Goal: Task Accomplishment & Management: Use online tool/utility

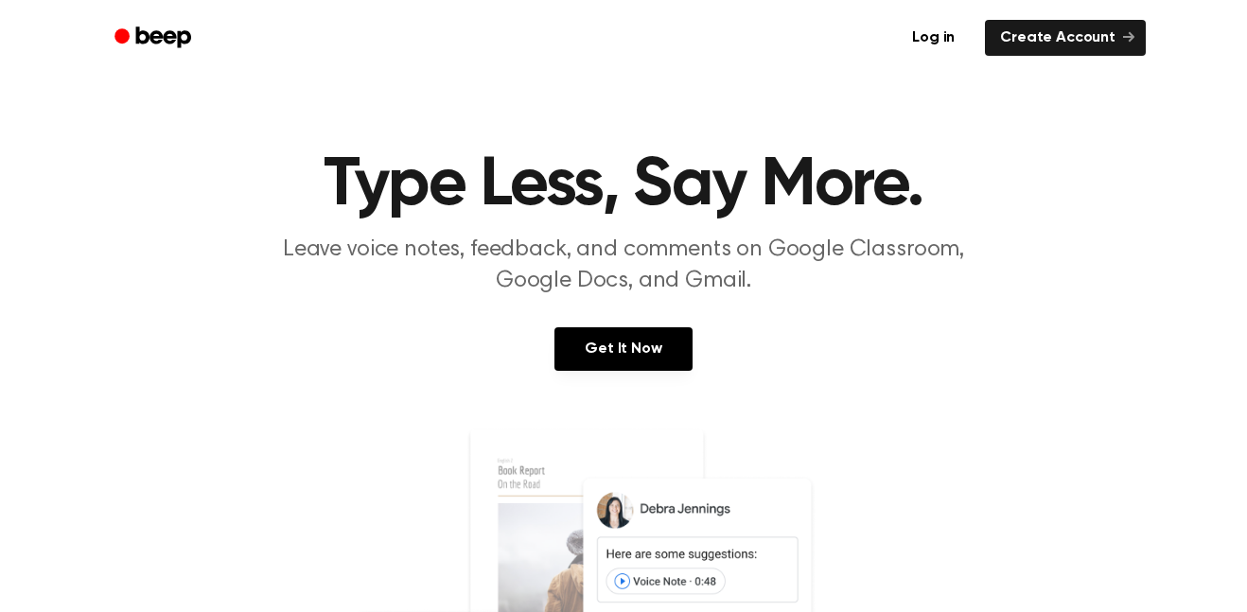
scroll to position [536, 0]
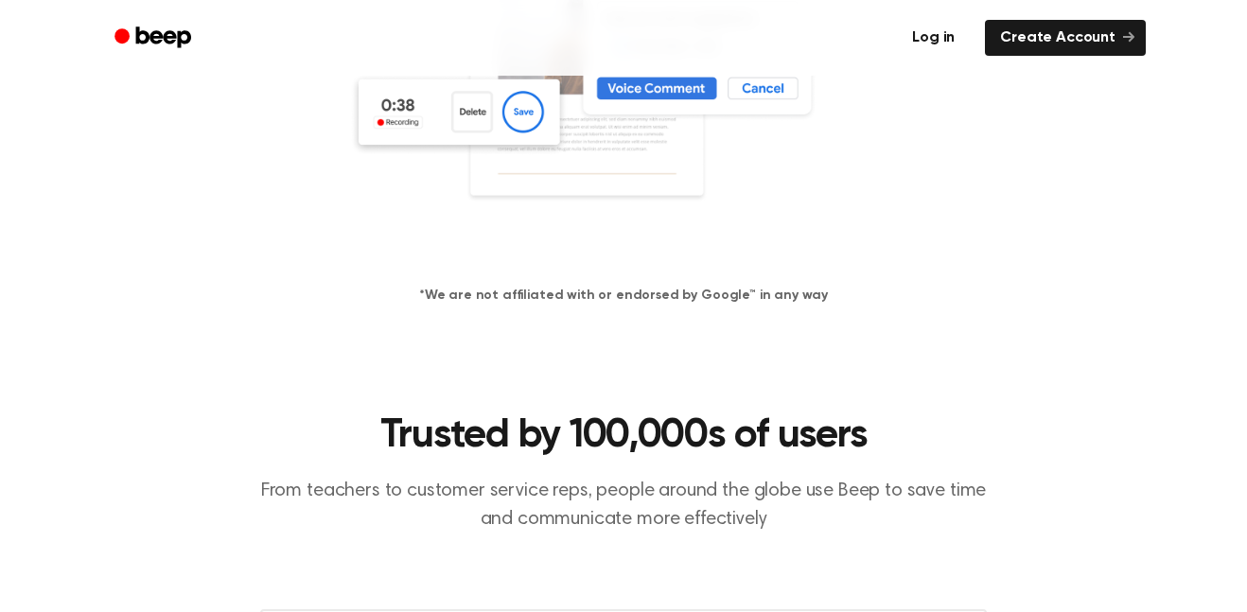
click at [957, 24] on link "Log in" at bounding box center [933, 38] width 80 height 44
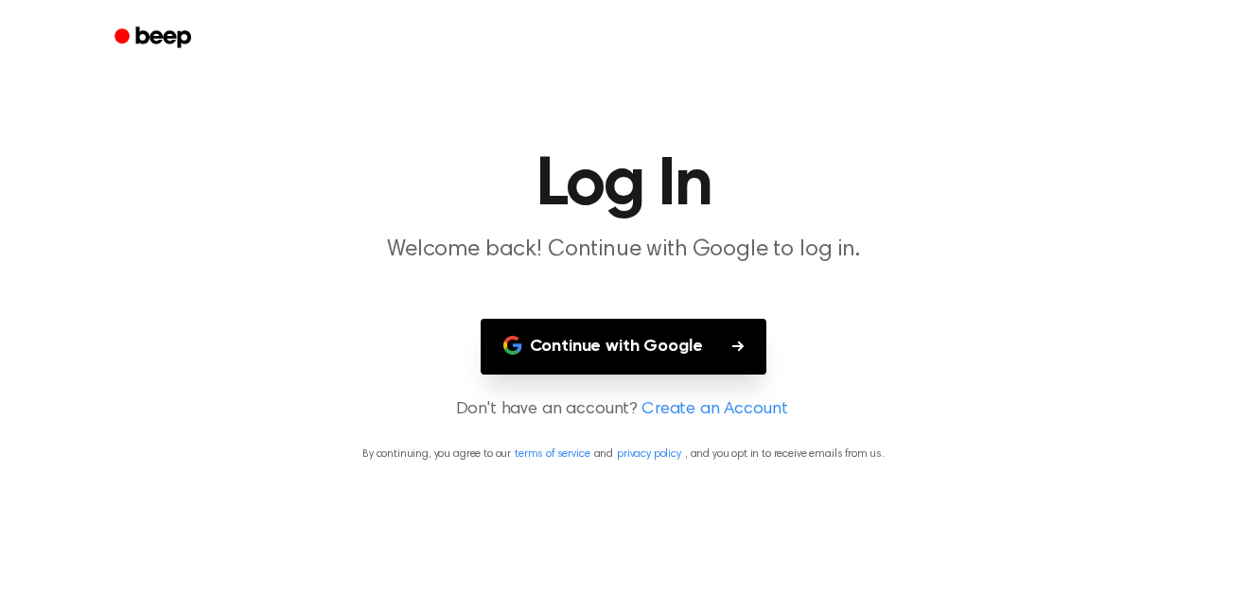
click at [698, 340] on button "Continue with Google" at bounding box center [624, 347] width 287 height 56
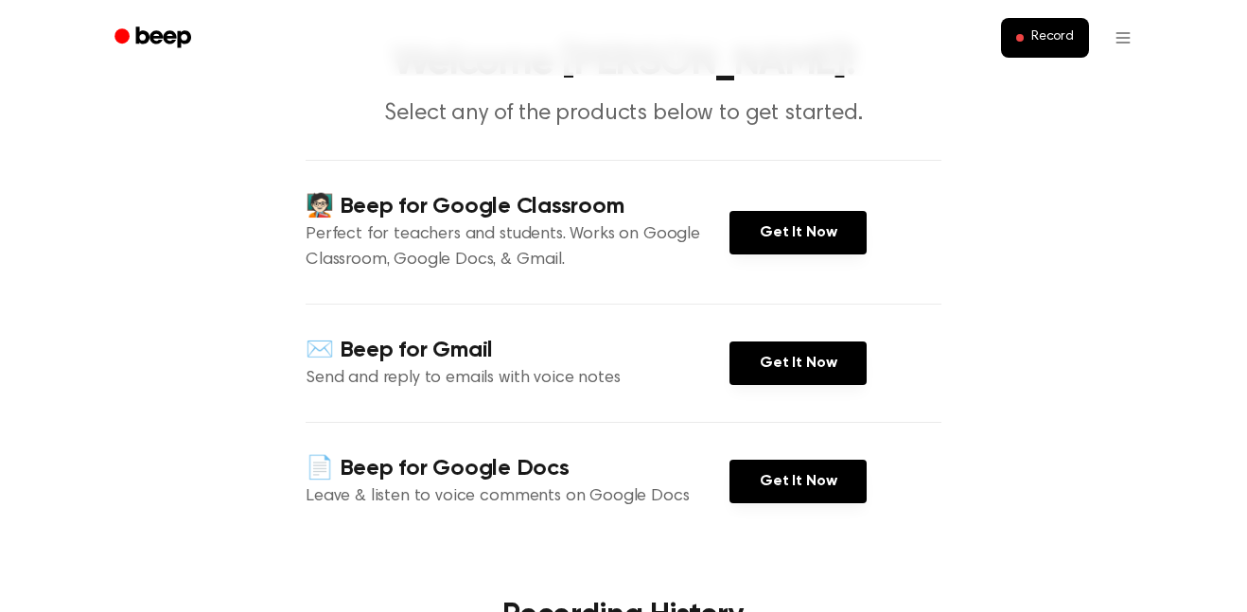
scroll to position [89, 0]
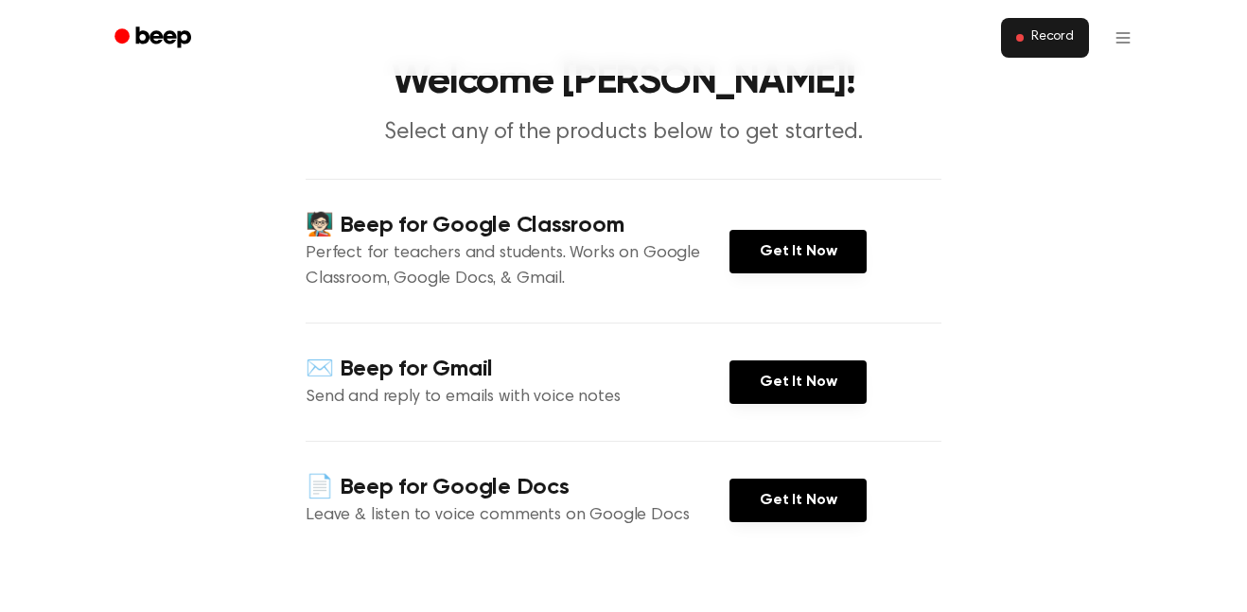
click at [1055, 39] on span "Record" at bounding box center [1052, 37] width 43 height 17
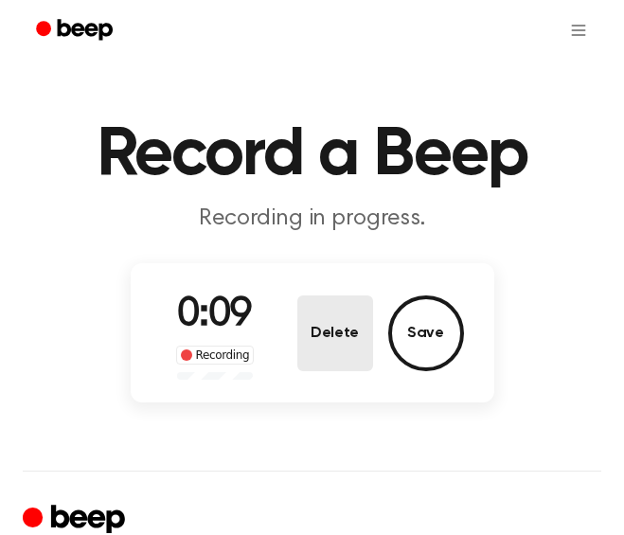
click at [351, 342] on button "Delete" at bounding box center [335, 333] width 76 height 76
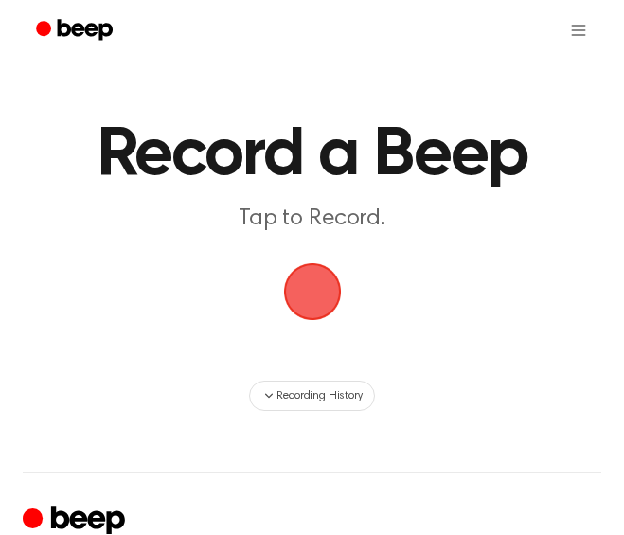
click at [288, 294] on span "button" at bounding box center [312, 291] width 53 height 53
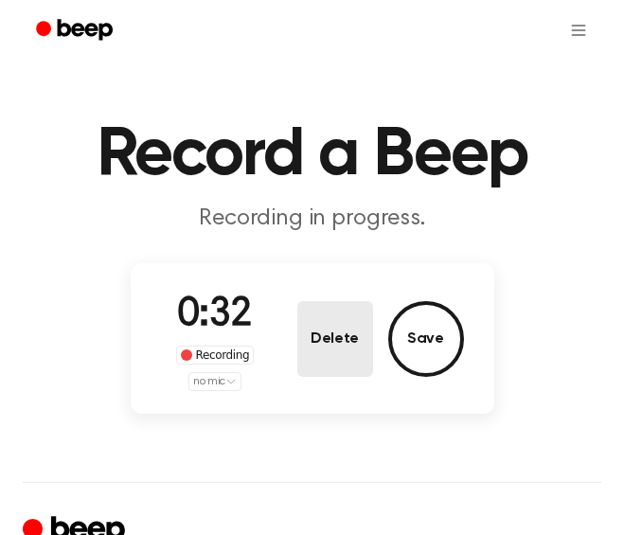
click at [371, 350] on button "Delete" at bounding box center [335, 339] width 76 height 76
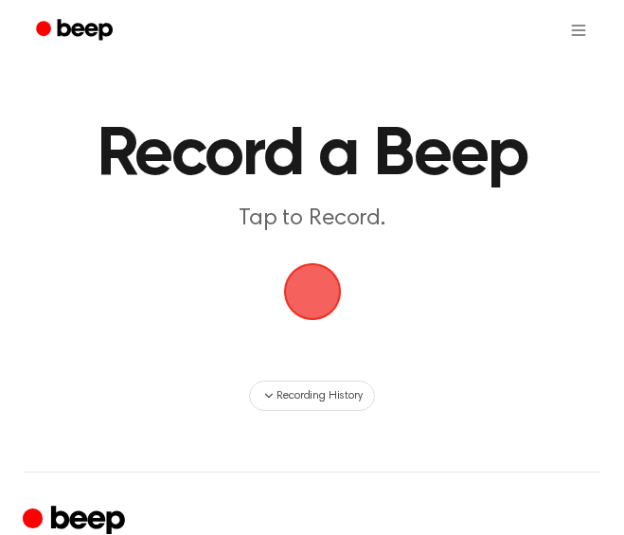
click at [323, 286] on span "button" at bounding box center [312, 291] width 53 height 53
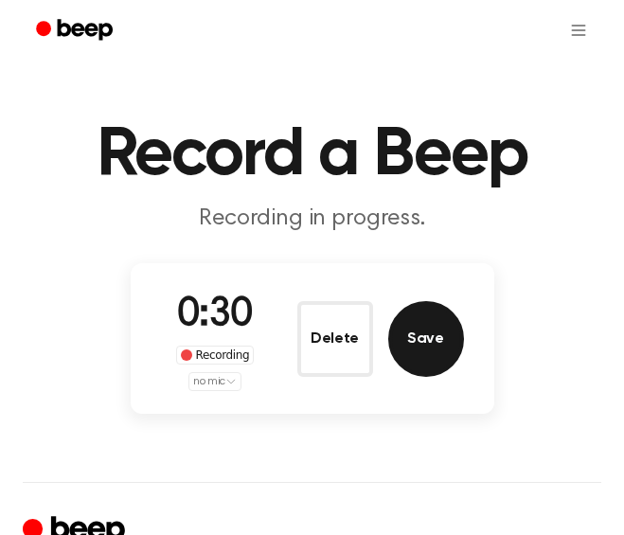
click at [392, 341] on button "Save" at bounding box center [426, 339] width 76 height 76
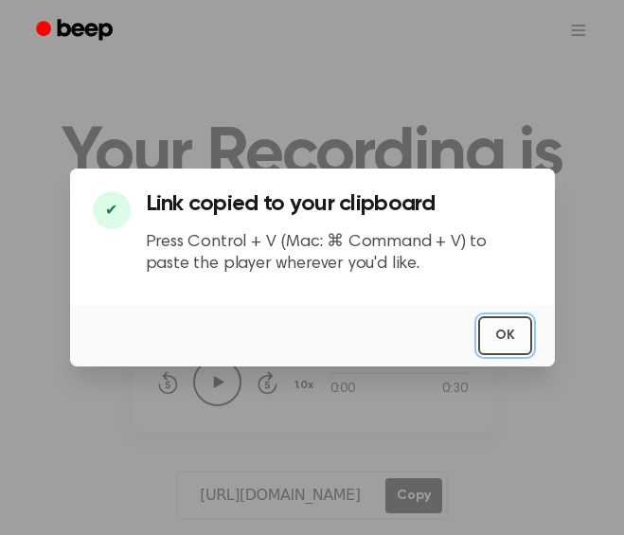
click at [492, 335] on button "OK" at bounding box center [505, 335] width 54 height 39
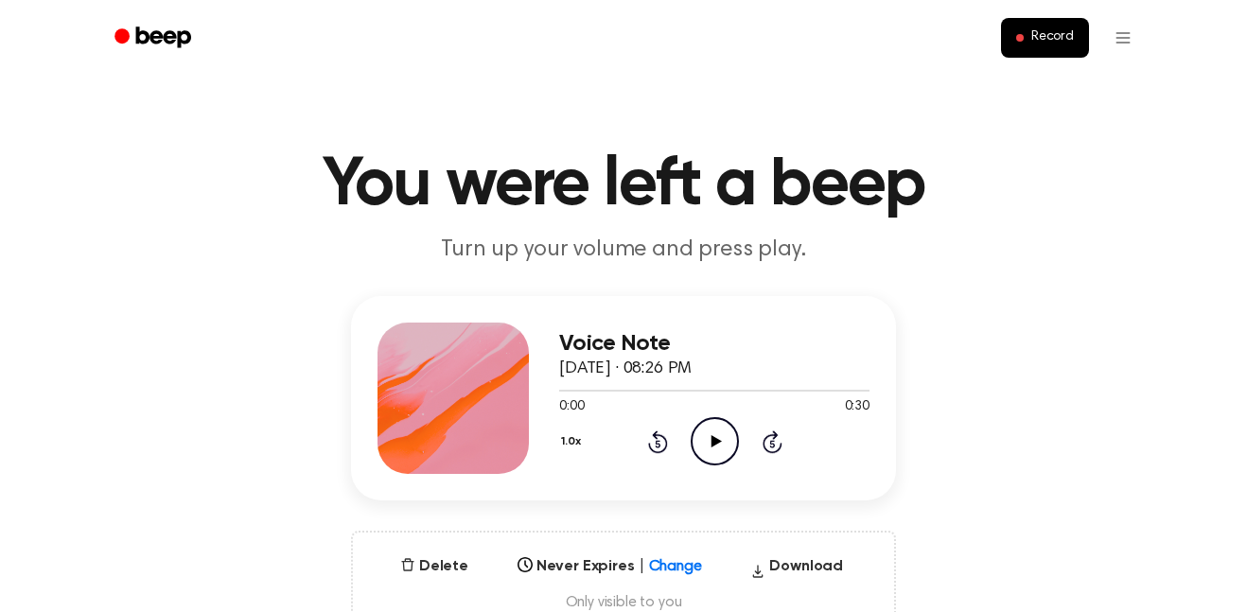
click at [701, 427] on icon "Play Audio" at bounding box center [715, 441] width 48 height 48
drag, startPoint x: 625, startPoint y: 394, endPoint x: 509, endPoint y: 399, distance: 116.5
click at [509, 399] on div "Voice Note September 22, 2025 · 08:26 PM 0:08 0:30 Your browser does not suppor…" at bounding box center [623, 398] width 545 height 204
click at [566, 391] on div at bounding box center [607, 391] width 97 height 2
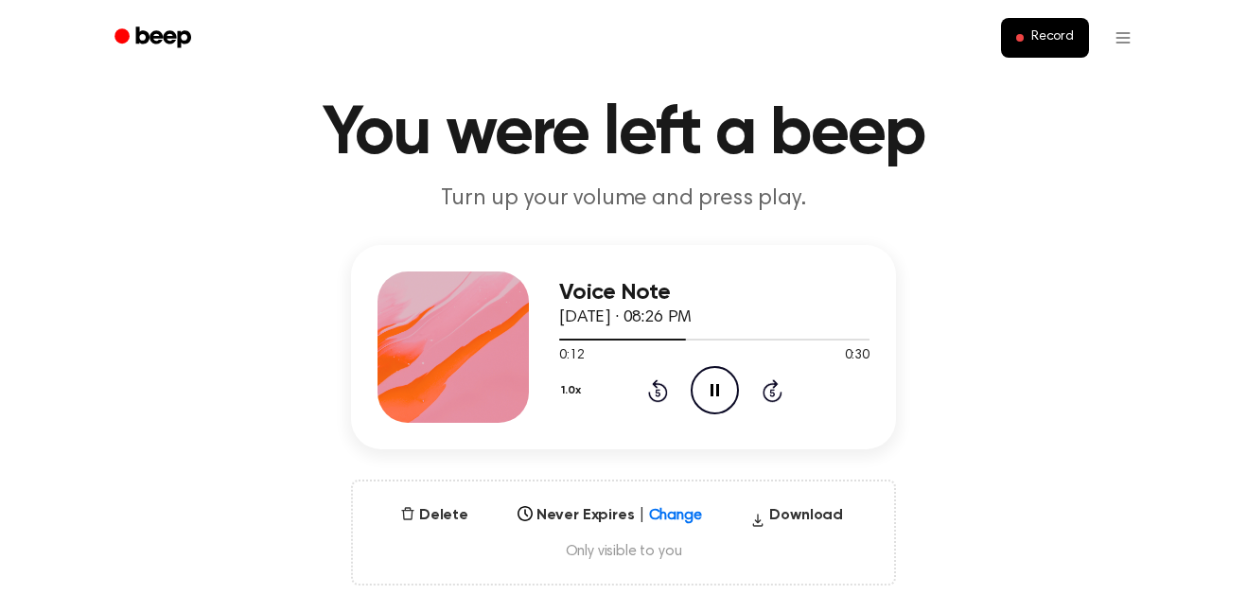
scroll to position [49, 0]
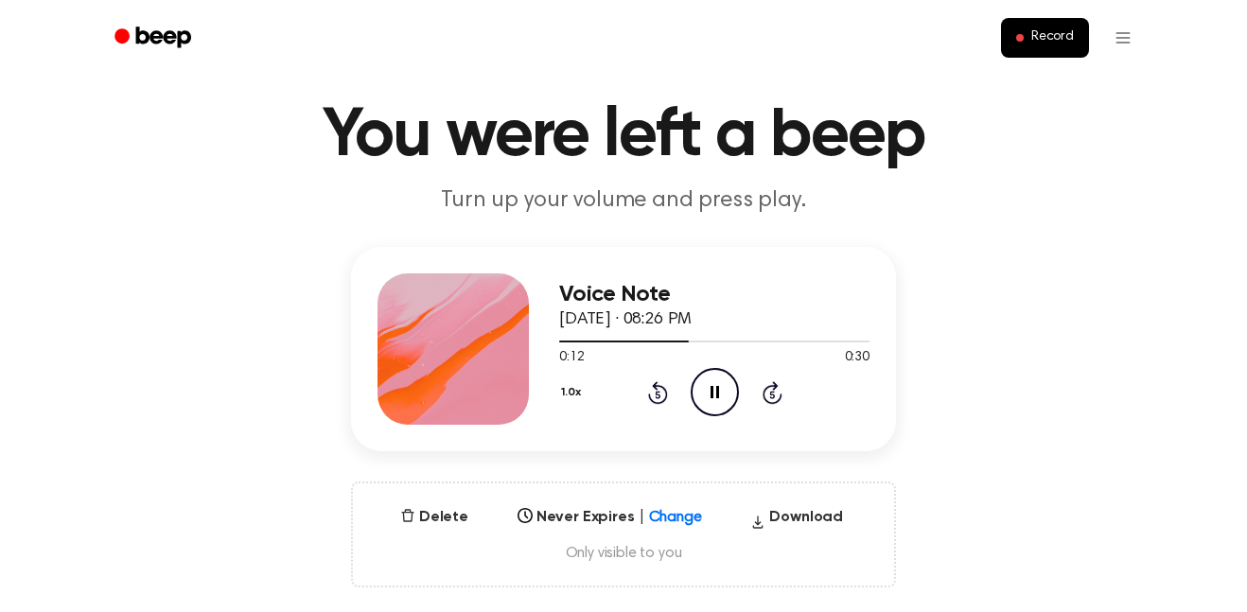
click at [708, 395] on icon "Pause Audio" at bounding box center [715, 392] width 48 height 48
click at [704, 403] on icon "Play Audio" at bounding box center [715, 392] width 48 height 48
click at [653, 401] on icon at bounding box center [658, 392] width 20 height 23
click at [658, 395] on icon "Rewind 5 seconds" at bounding box center [657, 392] width 21 height 25
click at [662, 395] on icon "Rewind 5 seconds" at bounding box center [657, 392] width 21 height 25
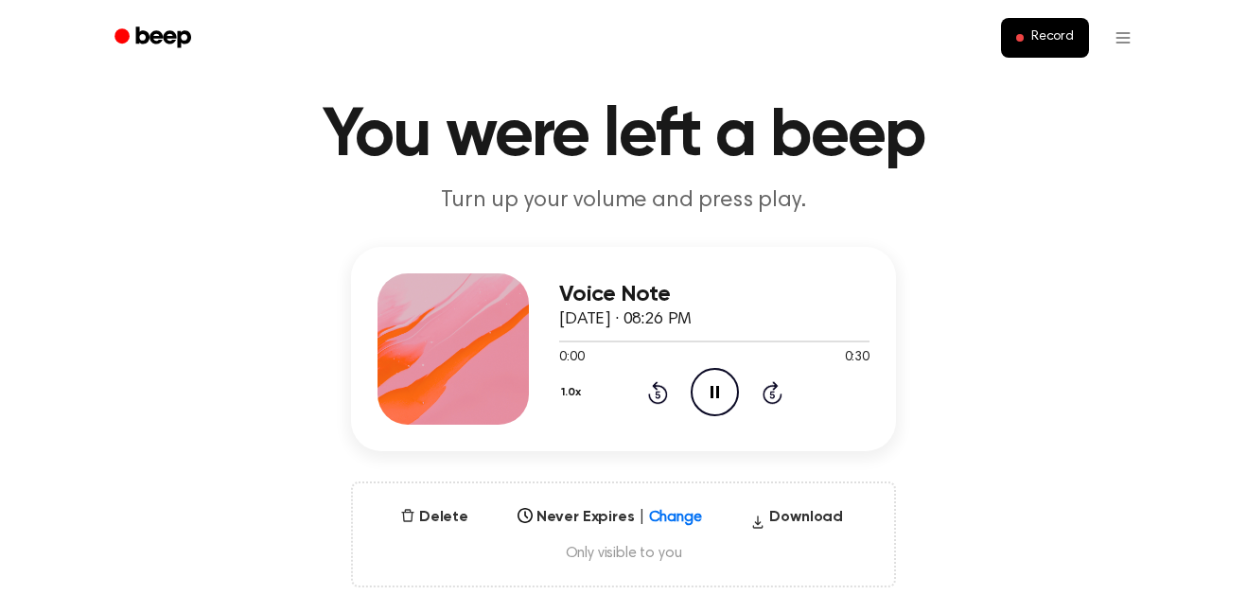
click at [658, 395] on icon at bounding box center [657, 395] width 5 height 8
click at [661, 403] on icon at bounding box center [658, 392] width 20 height 23
click at [887, 328] on div "Voice Note September 22, 2025 · 08:26 PM 0:02 0:30 Your browser does not suppor…" at bounding box center [623, 349] width 545 height 204
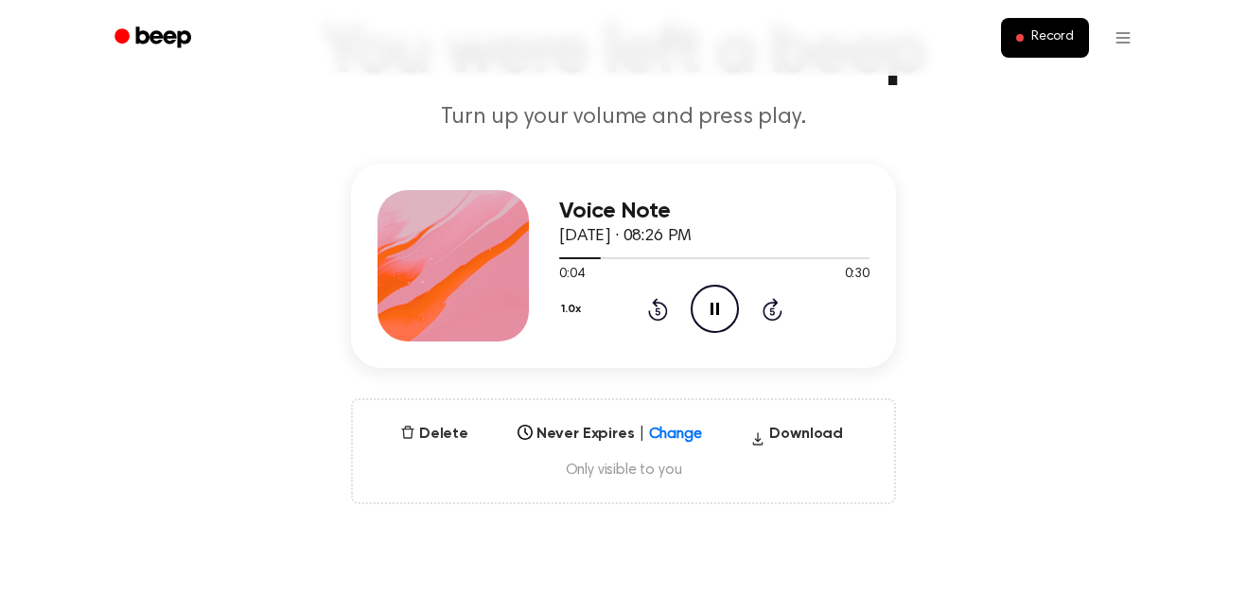
scroll to position [145, 0]
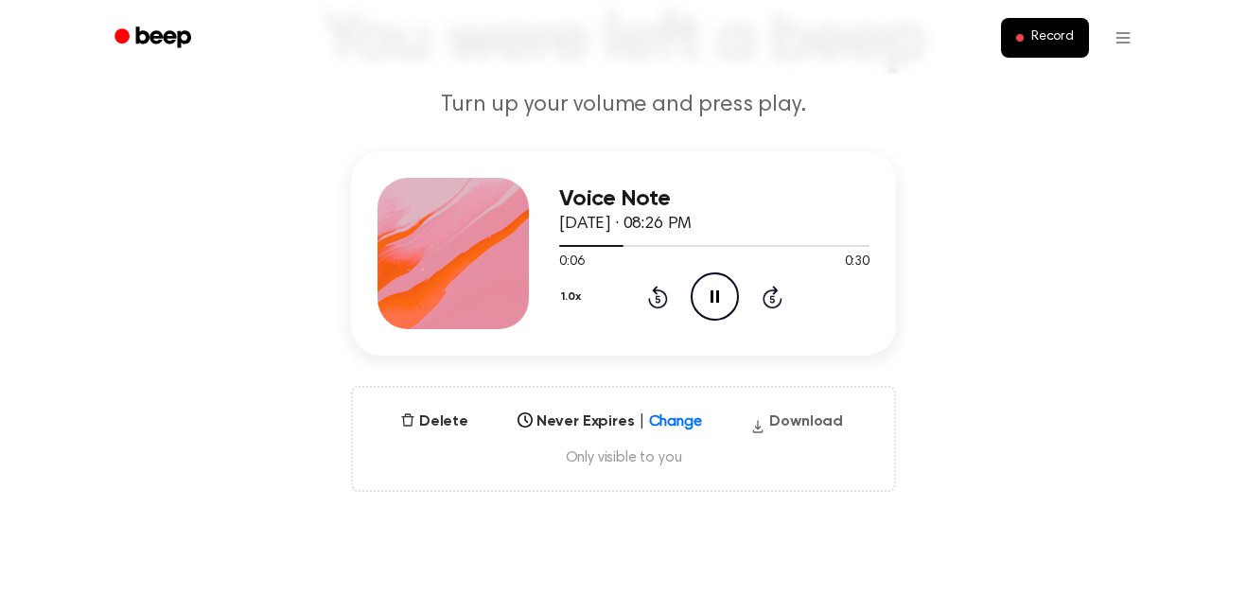
click at [802, 430] on button "Download" at bounding box center [797, 426] width 108 height 30
click at [686, 291] on div "1.0x Rewind 5 seconds Play Audio Skip 5 seconds" at bounding box center [714, 296] width 310 height 48
click at [729, 292] on icon "Play Audio" at bounding box center [715, 296] width 48 height 48
click at [1024, 567] on main "You were left a beep Turn up your volume and press play. Voice Note [DATE] · 08…" at bounding box center [623, 462] width 1247 height 1214
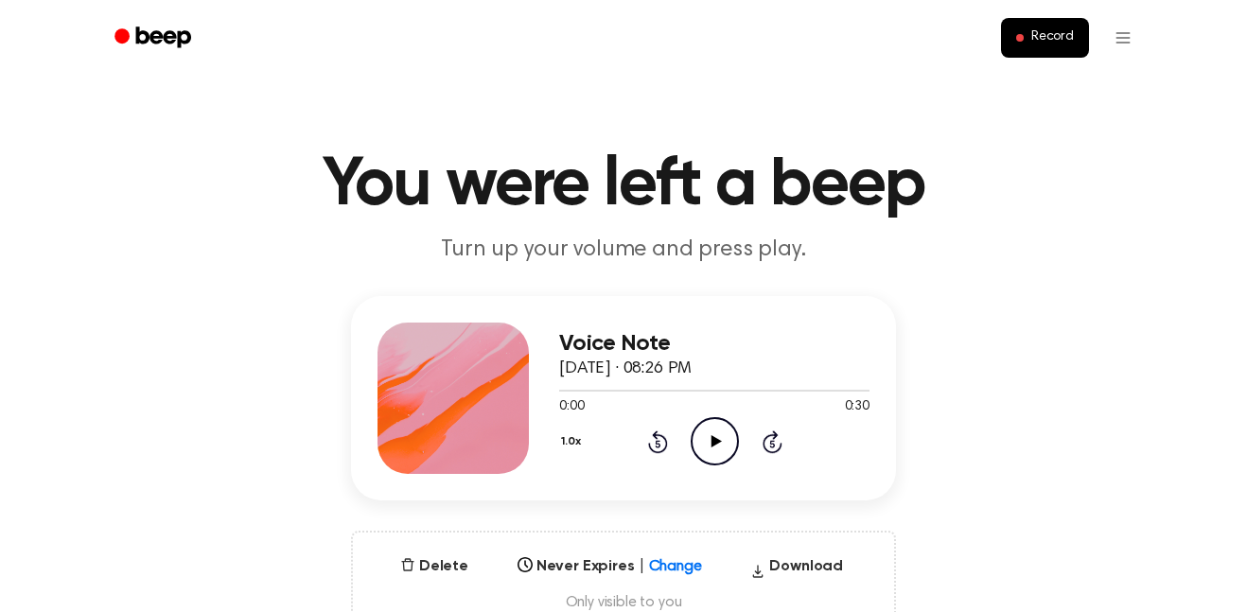
click at [720, 436] on icon "Play Audio" at bounding box center [715, 441] width 48 height 48
click at [710, 444] on icon "Play Audio" at bounding box center [715, 441] width 48 height 48
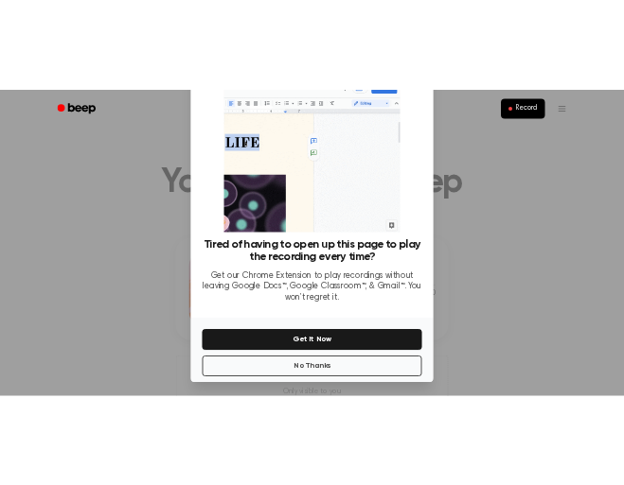
scroll to position [77, 0]
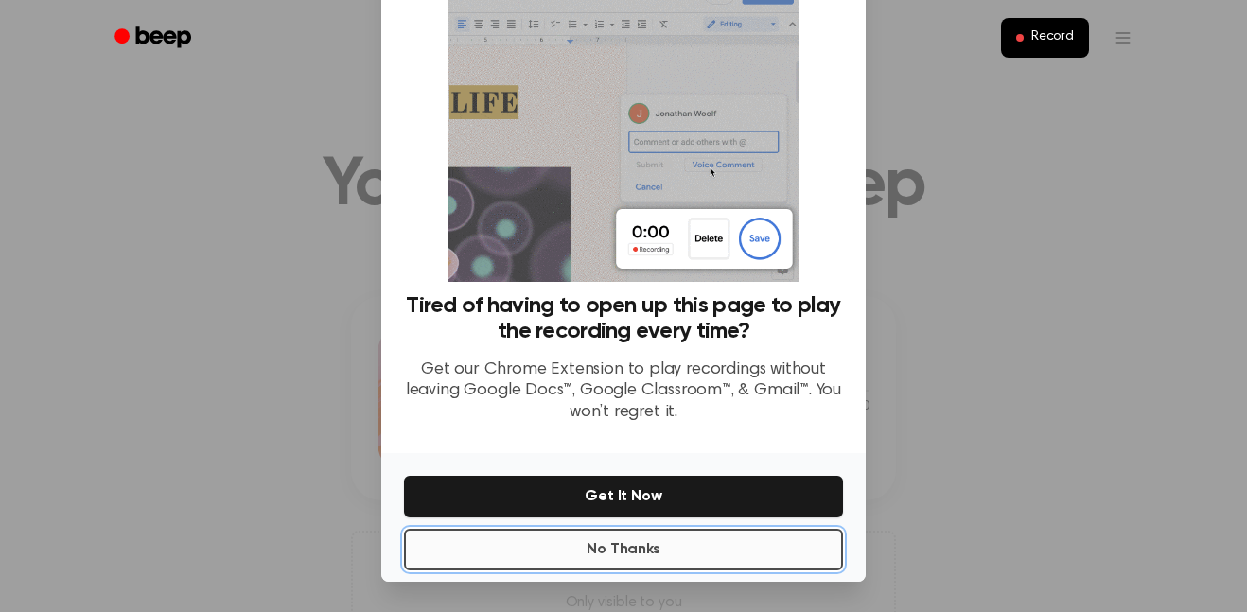
click at [669, 537] on button "No Thanks" at bounding box center [623, 550] width 439 height 42
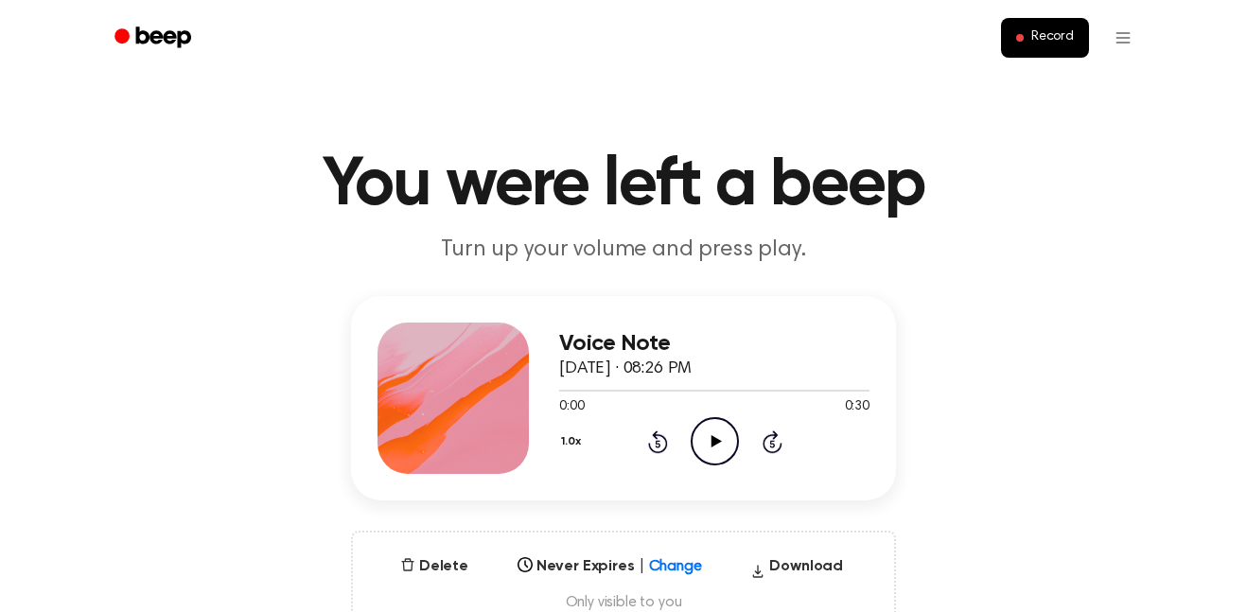
click at [712, 424] on icon "Play Audio" at bounding box center [715, 441] width 48 height 48
click at [1065, 40] on span "Record" at bounding box center [1052, 37] width 43 height 17
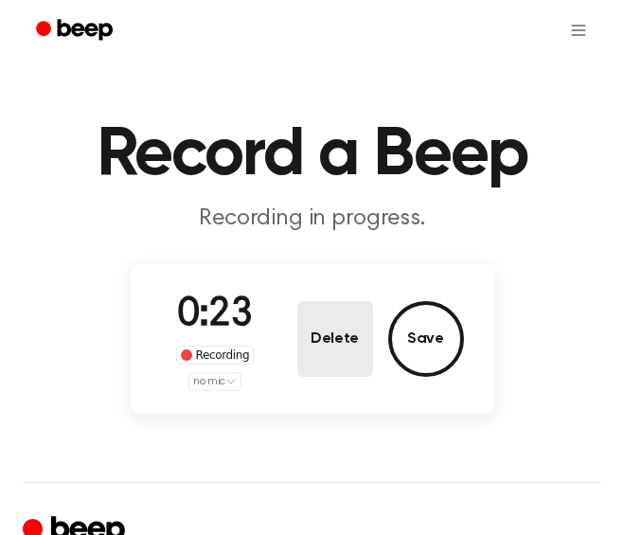
click at [356, 321] on button "Delete" at bounding box center [335, 339] width 76 height 76
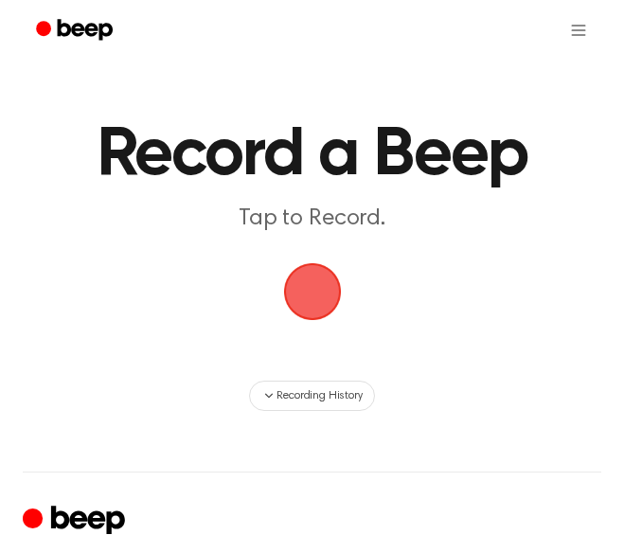
click at [317, 297] on span "button" at bounding box center [312, 291] width 92 height 92
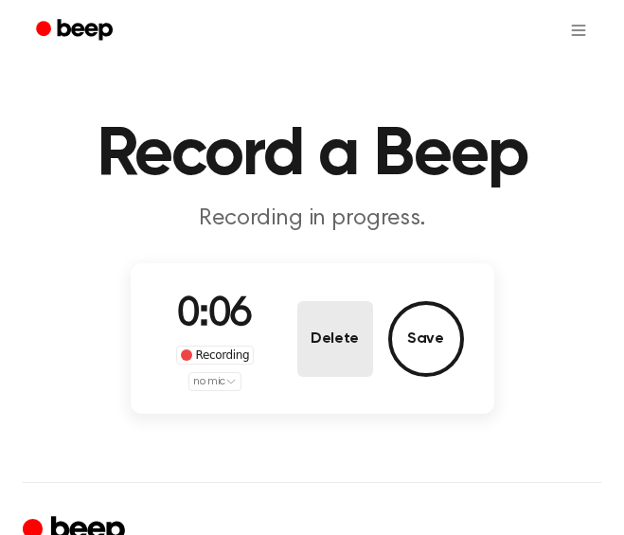
click at [344, 331] on button "Delete" at bounding box center [335, 339] width 76 height 76
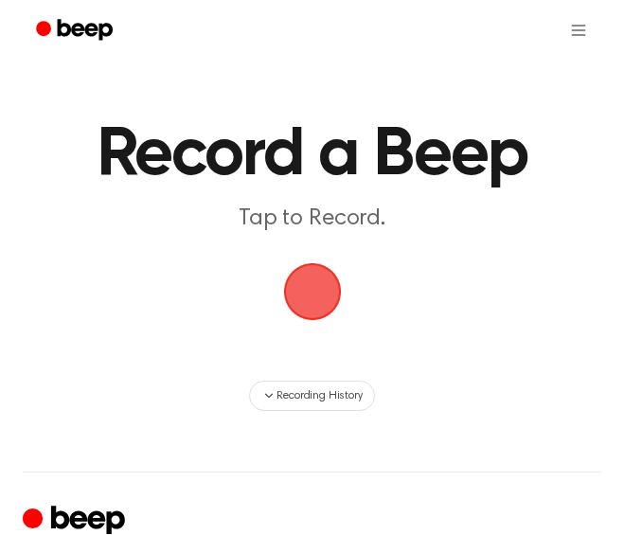
click at [274, 314] on span "button" at bounding box center [312, 292] width 76 height 76
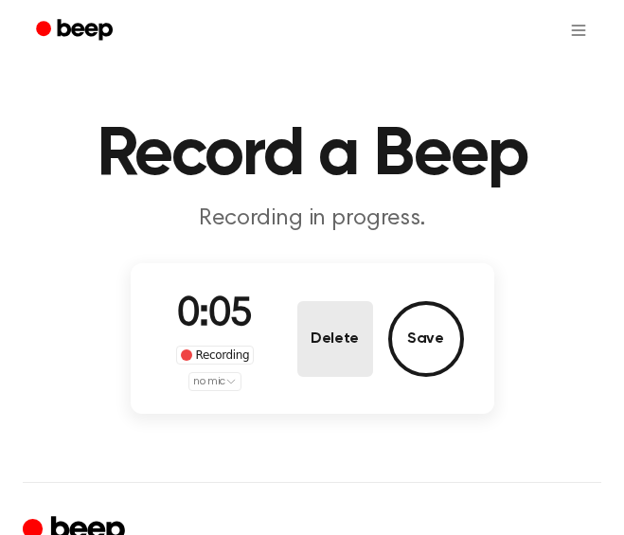
click at [357, 367] on button "Delete" at bounding box center [335, 339] width 76 height 76
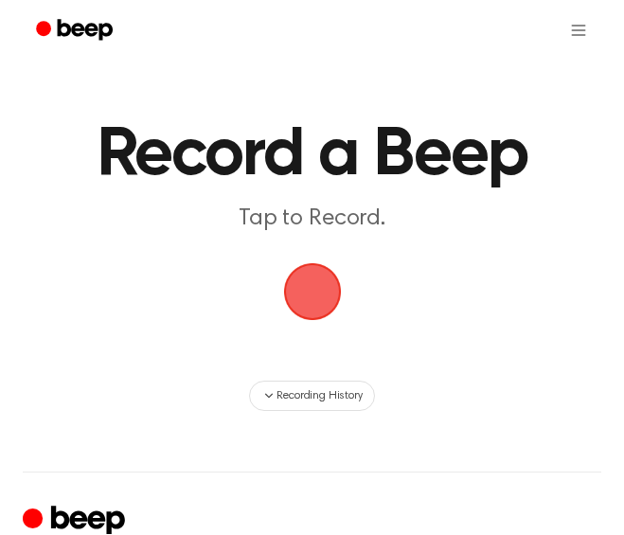
click at [318, 332] on span "button" at bounding box center [311, 291] width 81 height 81
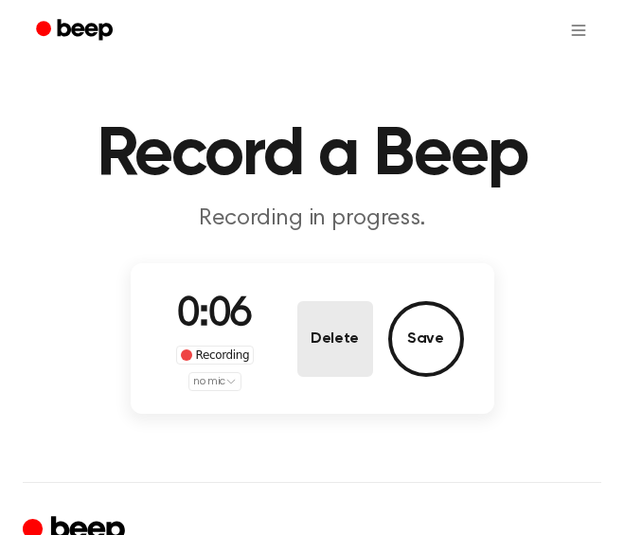
click at [350, 357] on button "Delete" at bounding box center [335, 339] width 76 height 76
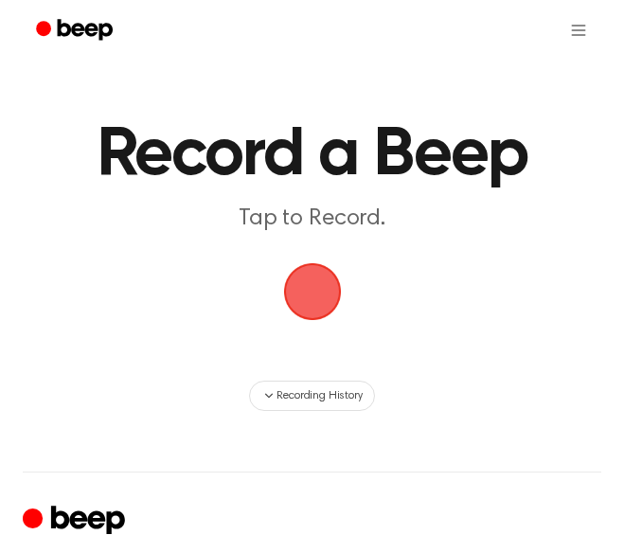
click at [286, 283] on span "button" at bounding box center [312, 291] width 53 height 53
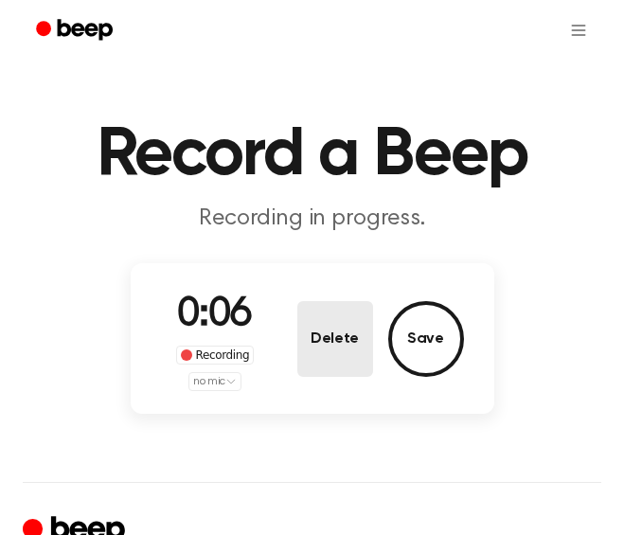
click at [336, 339] on button "Delete" at bounding box center [335, 339] width 76 height 76
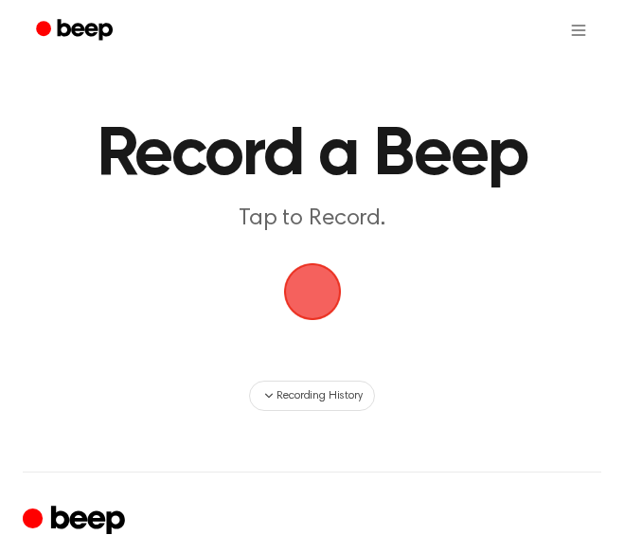
click at [325, 280] on span "button" at bounding box center [311, 291] width 81 height 81
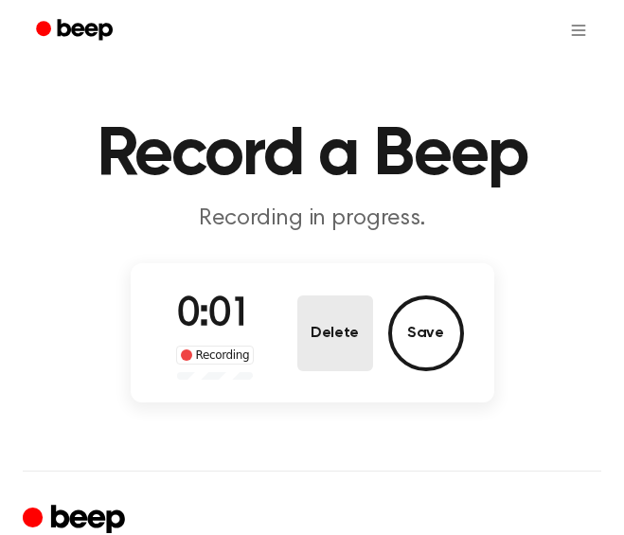
click at [338, 333] on button "Delete" at bounding box center [335, 333] width 76 height 76
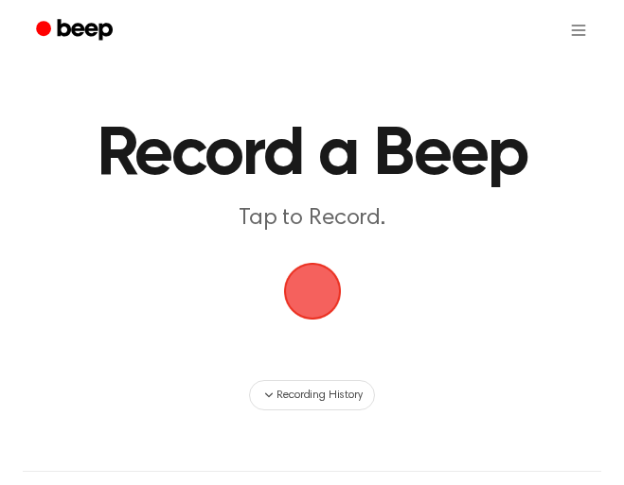
click at [335, 290] on span "button" at bounding box center [312, 292] width 76 height 76
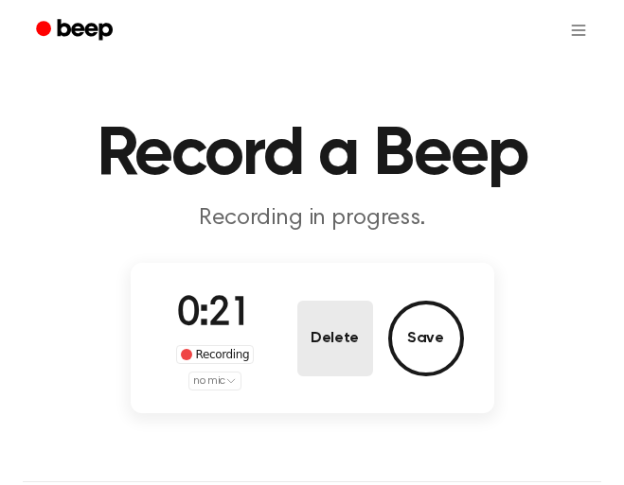
click at [328, 343] on button "Delete" at bounding box center [335, 339] width 76 height 76
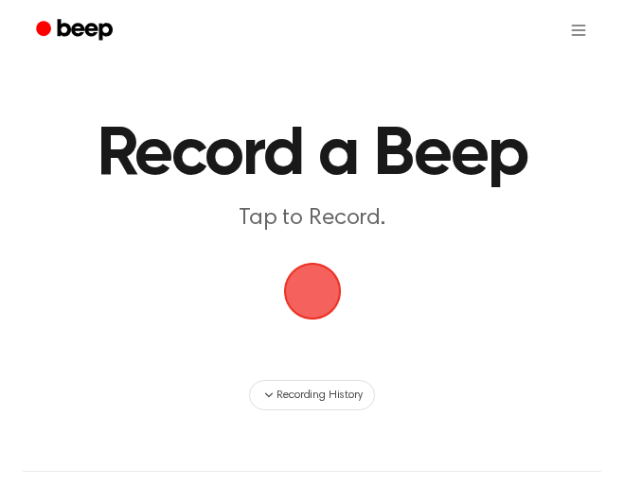
click at [318, 281] on span "button" at bounding box center [311, 291] width 64 height 64
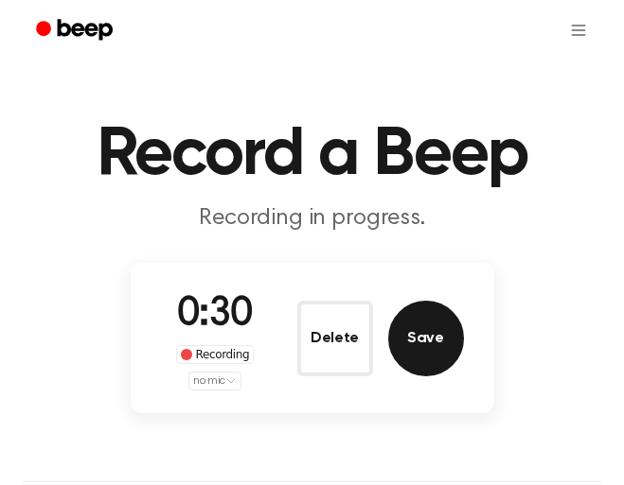
click at [439, 335] on button "Save" at bounding box center [426, 339] width 76 height 76
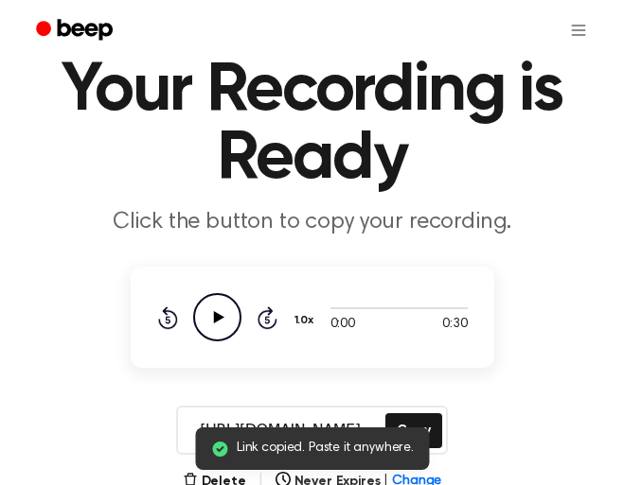
scroll to position [145, 0]
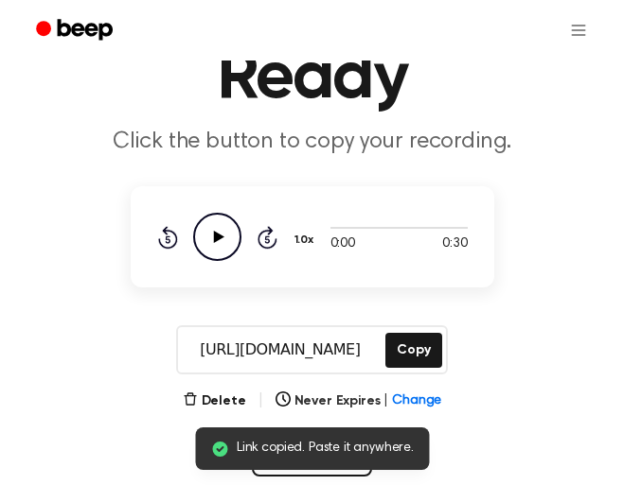
click at [201, 238] on icon "Play Audio" at bounding box center [217, 237] width 48 height 48
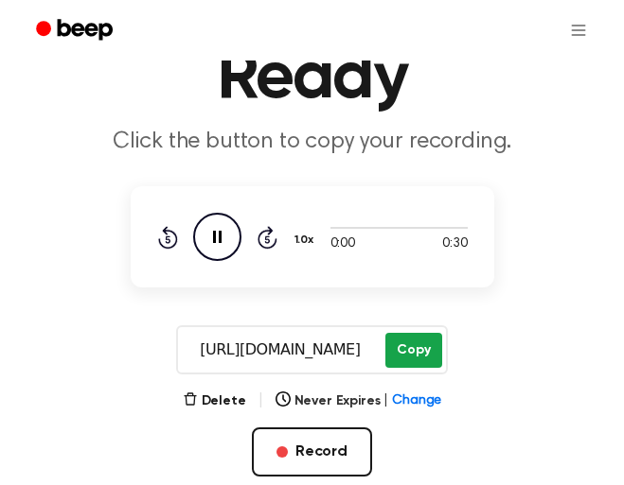
click at [420, 356] on button "Copy" at bounding box center [413, 350] width 56 height 35
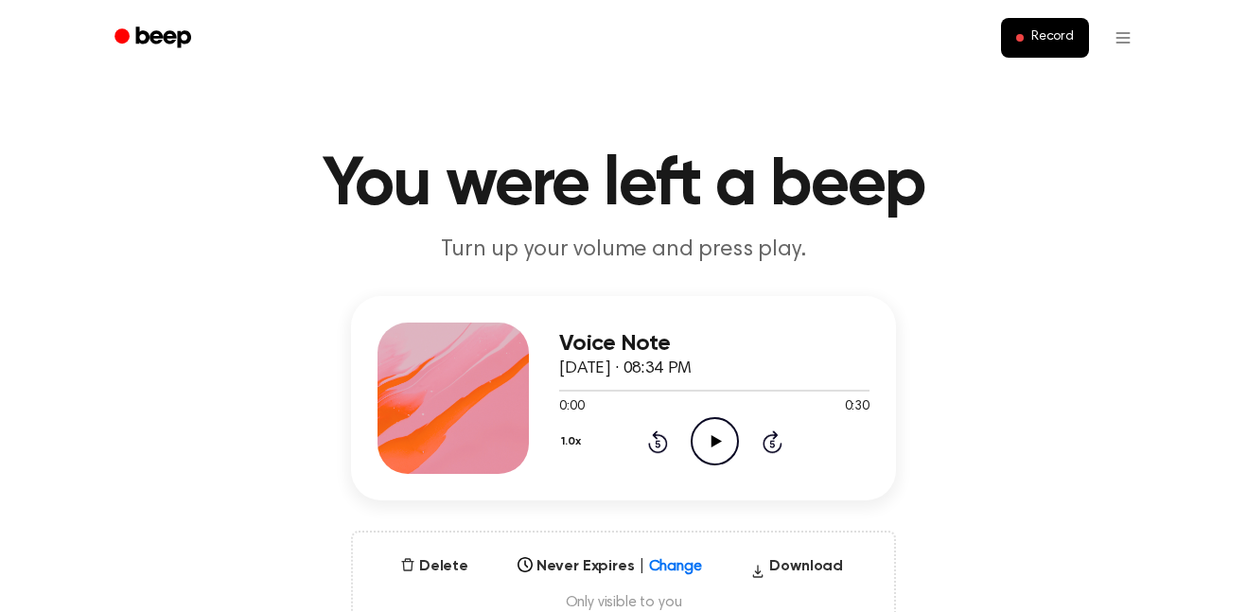
click at [708, 434] on icon "Play Audio" at bounding box center [715, 441] width 48 height 48
click at [568, 441] on button "1.0x" at bounding box center [573, 442] width 28 height 32
click at [597, 519] on span "0.8x" at bounding box center [590, 512] width 24 height 20
click at [574, 445] on button "0.8x" at bounding box center [575, 442] width 32 height 32
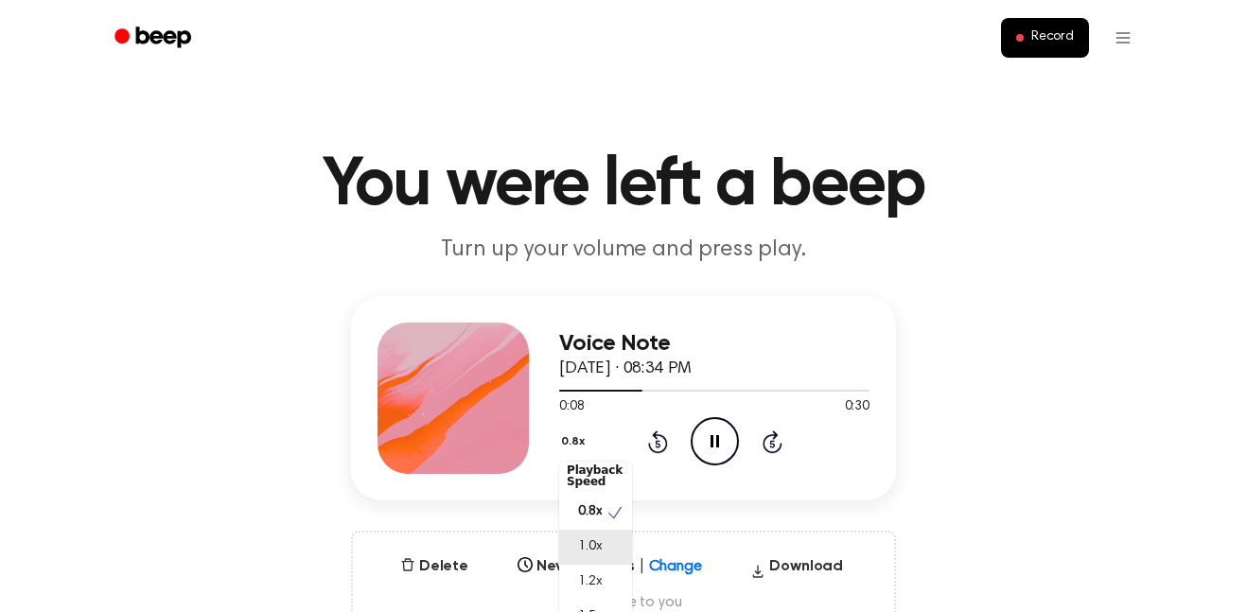
click at [592, 549] on span "1.0x" at bounding box center [590, 547] width 24 height 20
click at [577, 452] on button "1.0x" at bounding box center [573, 442] width 28 height 32
click at [887, 492] on div "Voice Note [DATE] · 08:34 PM 0:10 0:30 Your browser does not support the [objec…" at bounding box center [624, 466] width 1202 height 341
